Goal: Information Seeking & Learning: Learn about a topic

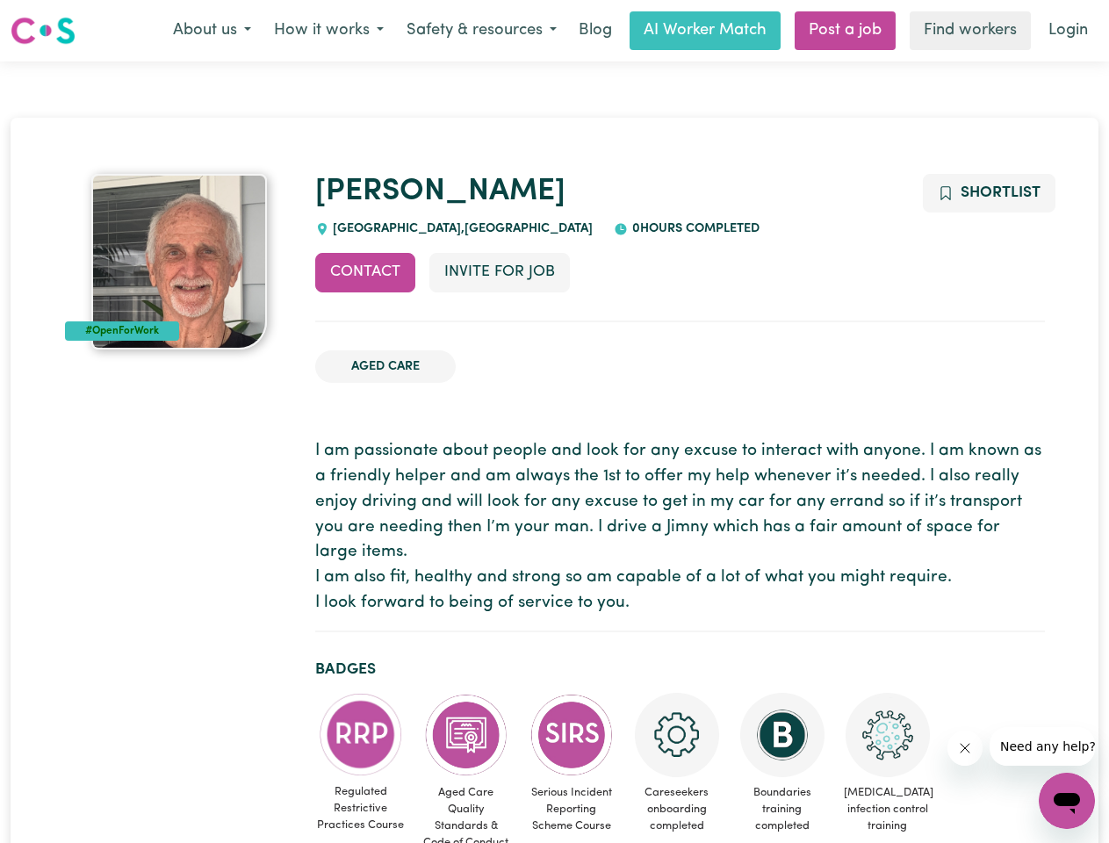
click at [212, 31] on button "About us" at bounding box center [212, 30] width 101 height 37
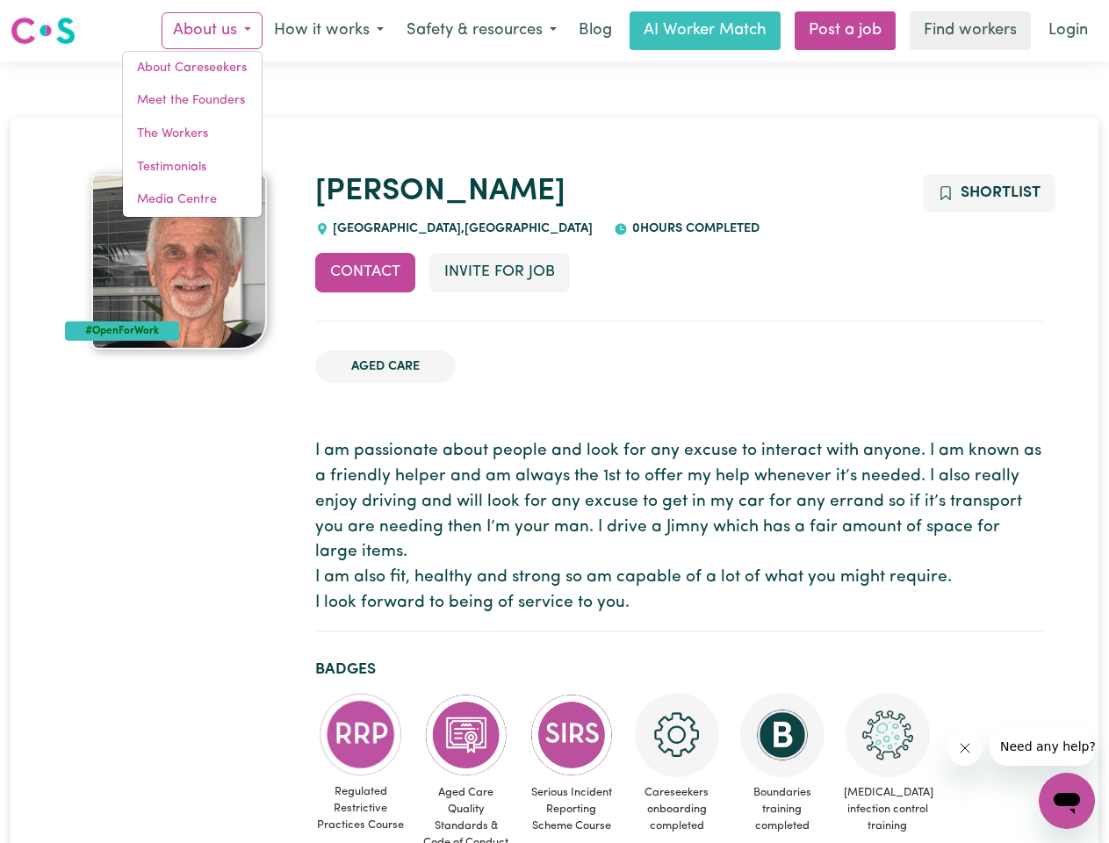
click at [327, 31] on button "How it works" at bounding box center [328, 30] width 133 height 37
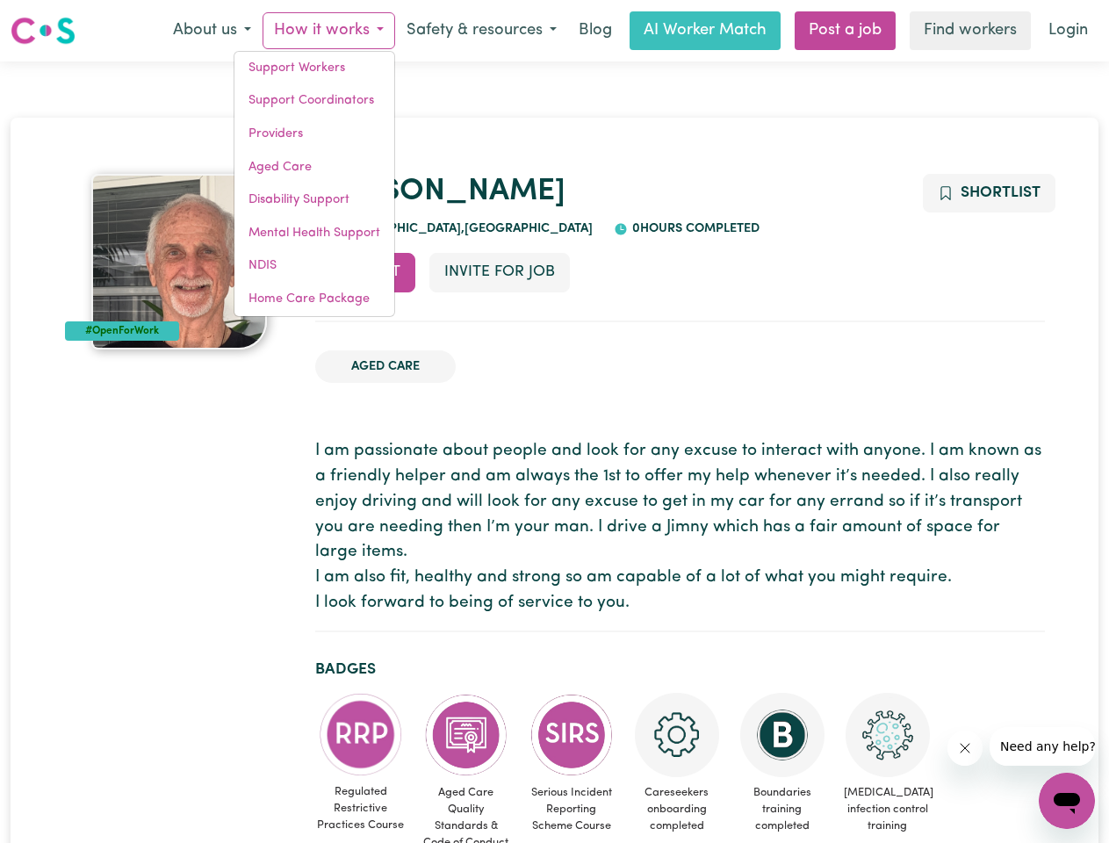
click at [480, 31] on button "Safety & resources" at bounding box center [481, 30] width 173 height 37
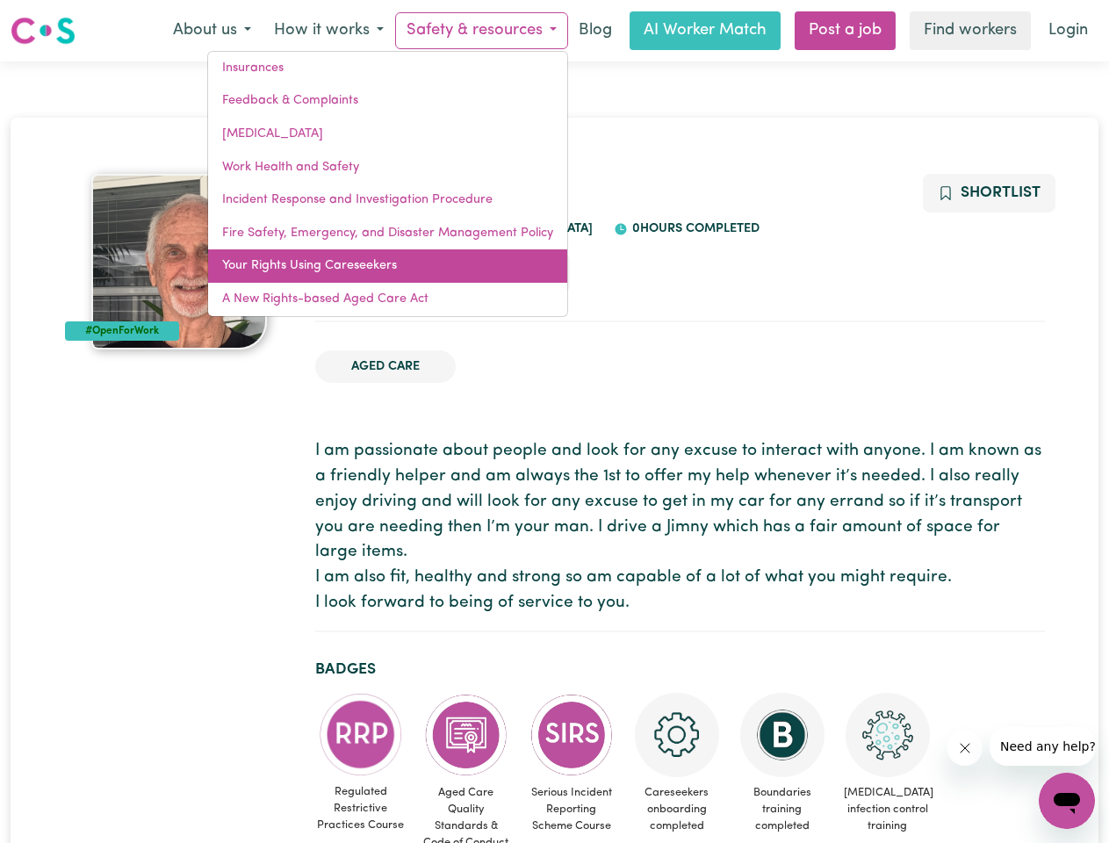
click at [365, 272] on link "Your Rights Using Careseekers" at bounding box center [387, 265] width 359 height 33
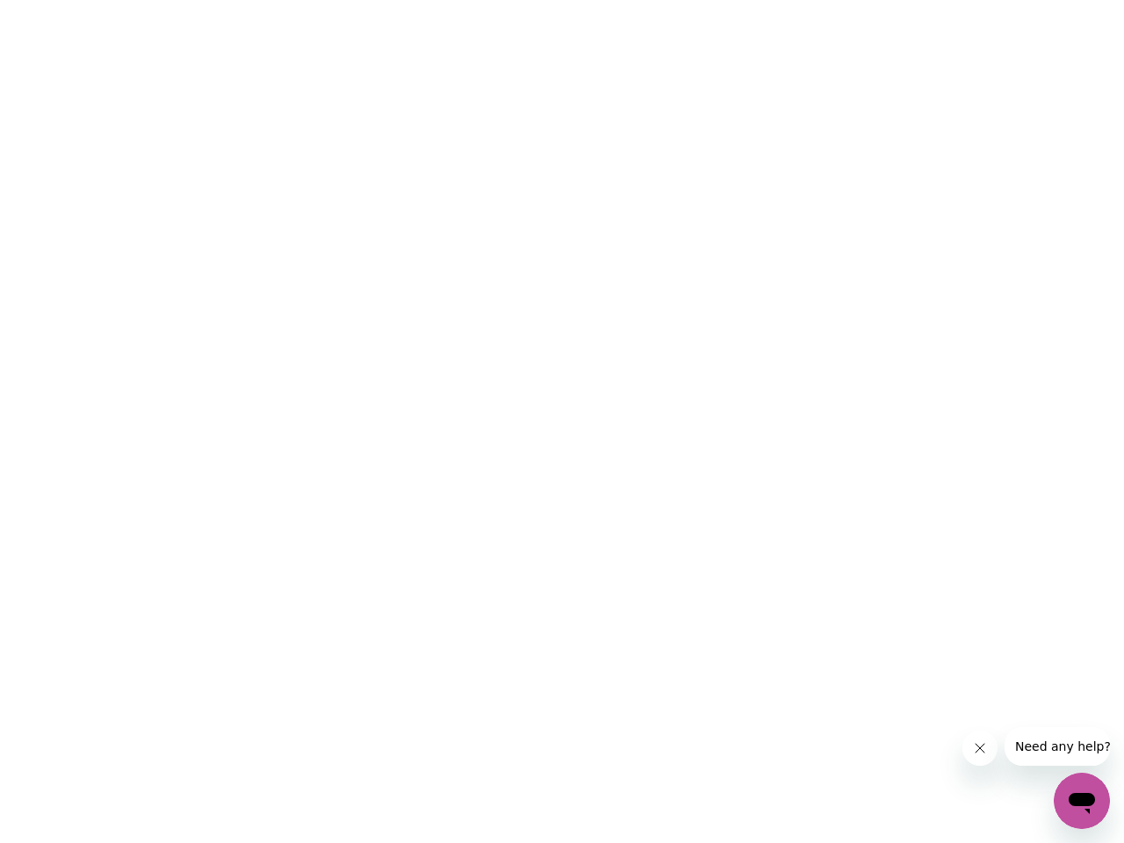
click at [499, 0] on html at bounding box center [562, 0] width 1124 height 0
click at [988, 0] on html at bounding box center [562, 0] width 1124 height 0
click at [361, 0] on html at bounding box center [562, 0] width 1124 height 0
click at [466, 0] on html at bounding box center [562, 0] width 1124 height 0
